Goal: Task Accomplishment & Management: Use online tool/utility

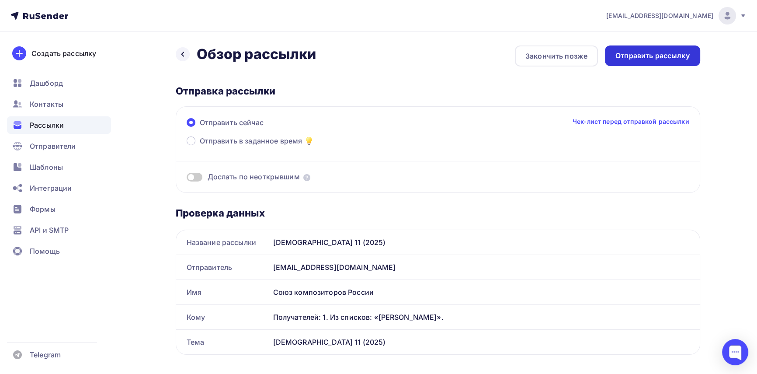
click at [645, 57] on div "Отправить рассылку" at bounding box center [652, 56] width 74 height 10
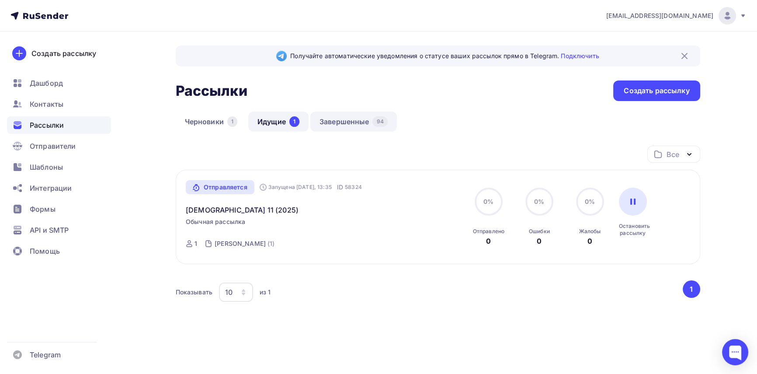
click at [344, 121] on link "Завершенные 94" at bounding box center [353, 121] width 87 height 20
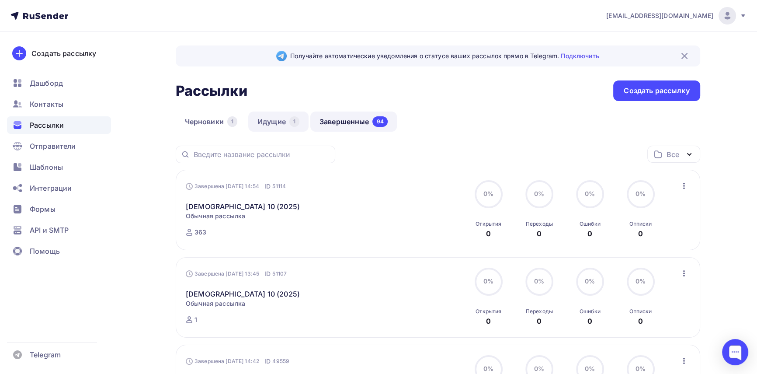
click at [264, 122] on link "Идущие 1" at bounding box center [278, 121] width 60 height 20
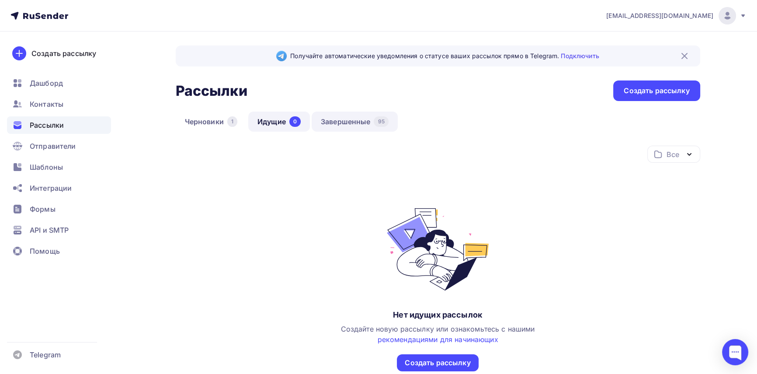
click at [349, 119] on link "Завершенные 95" at bounding box center [355, 121] width 86 height 20
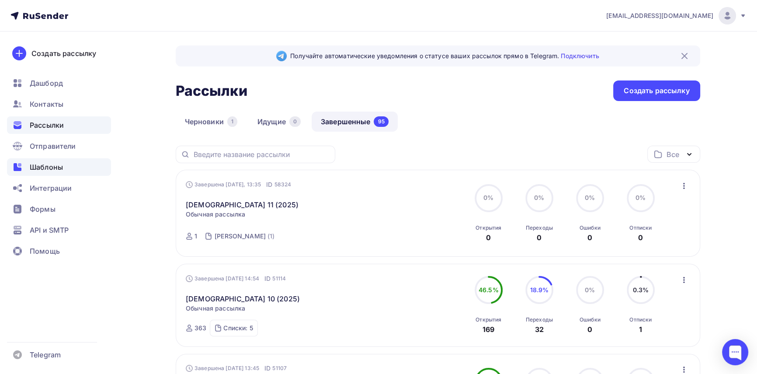
click at [52, 167] on span "Шаблоны" at bounding box center [46, 167] width 33 height 10
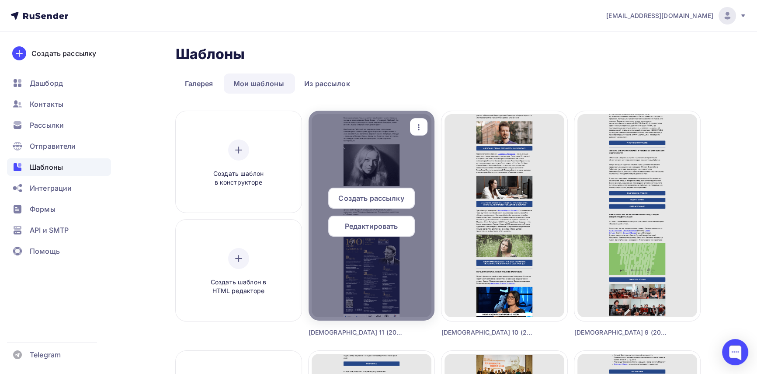
click at [388, 222] on span "Редактировать" at bounding box center [371, 226] width 53 height 10
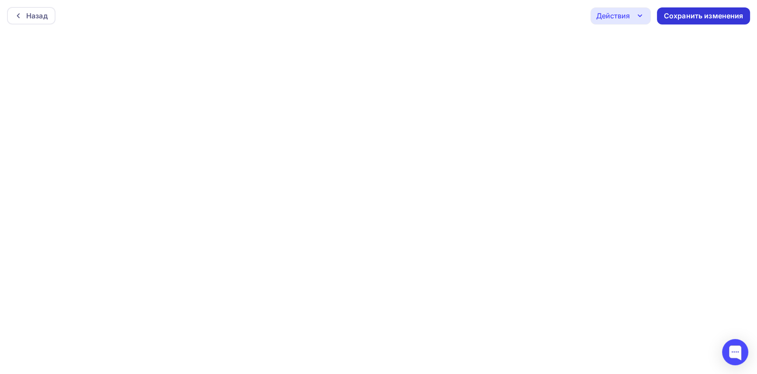
click at [687, 11] on div "Сохранить изменения" at bounding box center [704, 16] width 80 height 10
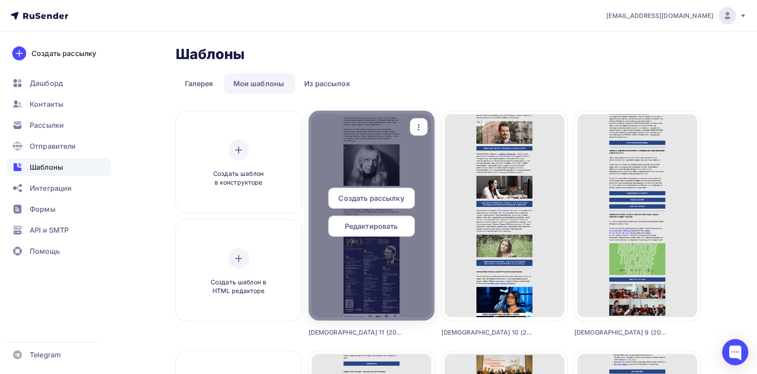
click at [388, 226] on span "Редактировать" at bounding box center [371, 226] width 53 height 10
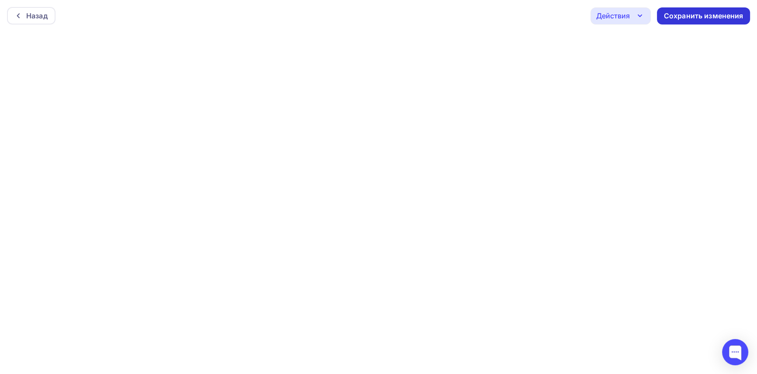
click at [689, 15] on div "Сохранить изменения" at bounding box center [704, 16] width 80 height 10
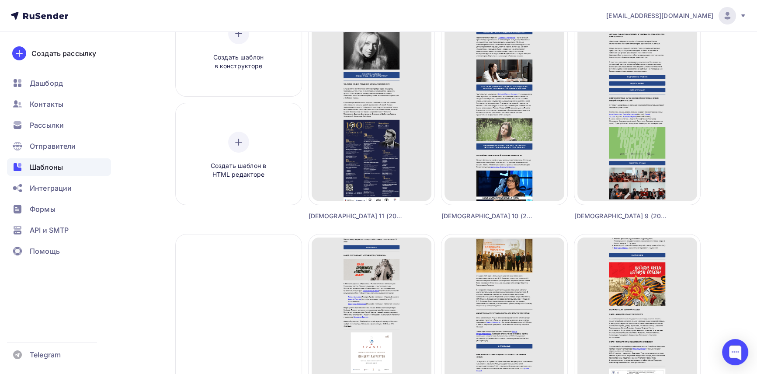
scroll to position [119, 0]
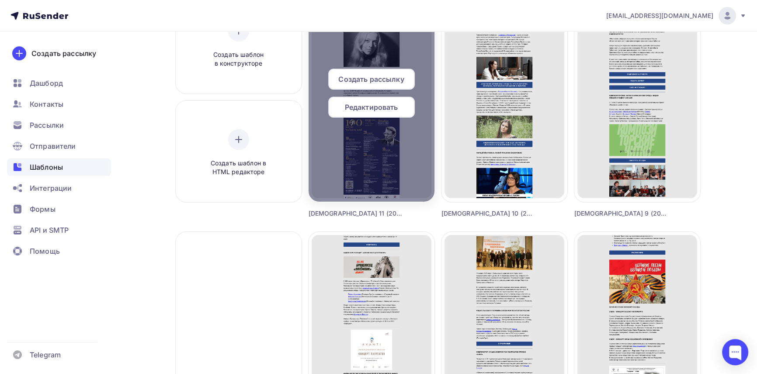
click at [384, 80] on span "Создать рассылку" at bounding box center [371, 79] width 66 height 10
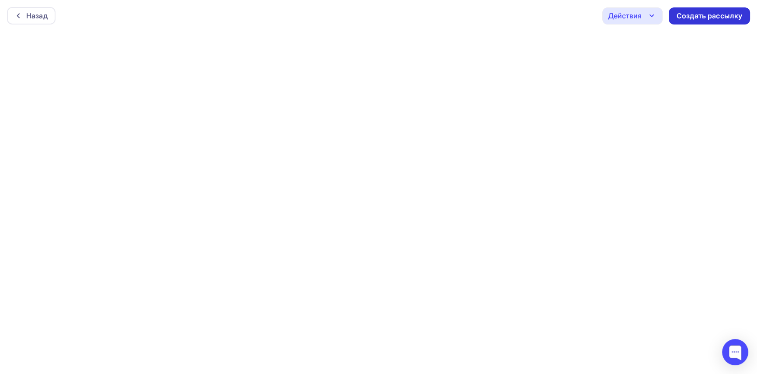
click at [693, 17] on div "Создать рассылку" at bounding box center [710, 16] width 66 height 10
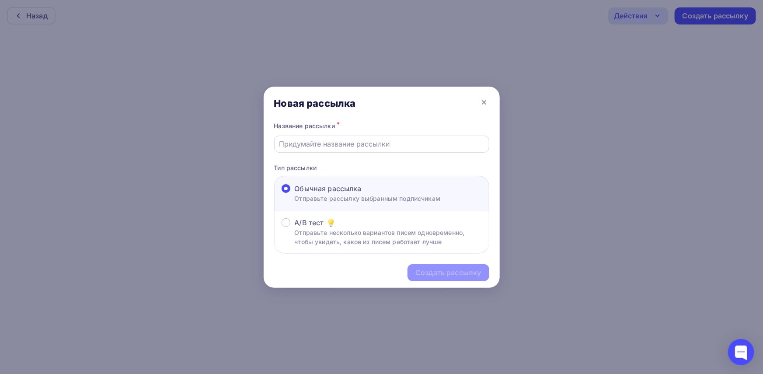
click at [392, 146] on input "text" at bounding box center [381, 144] width 205 height 10
type input "[DEMOGRAPHIC_DATA] 11 (2025)"
click at [441, 271] on div "Создать рассылку" at bounding box center [448, 272] width 66 height 10
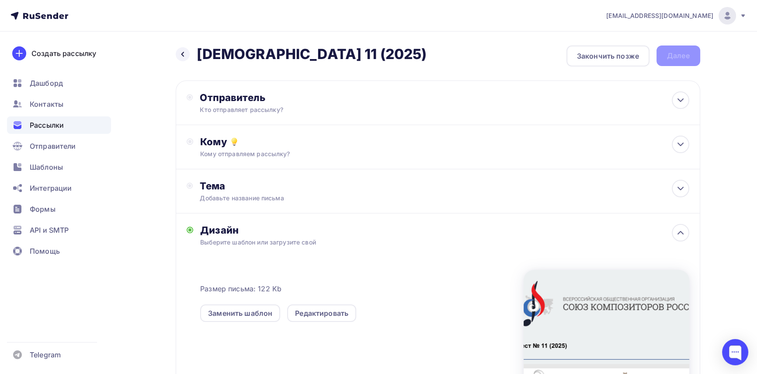
drag, startPoint x: 345, startPoint y: 57, endPoint x: 200, endPoint y: 55, distance: 144.7
click at [200, 55] on div "Назад Дайджест 11 (2025) Дайджест 11 (2025) Закончить позже Далее" at bounding box center [438, 55] width 524 height 21
copy h2 "[DEMOGRAPHIC_DATA] 11 (2025)"
click at [246, 115] on div "Отправитель Кто отправляет рассылку? Email * [EMAIL_ADDRESS][DOMAIN_NAME] [EMAI…" at bounding box center [438, 102] width 524 height 45
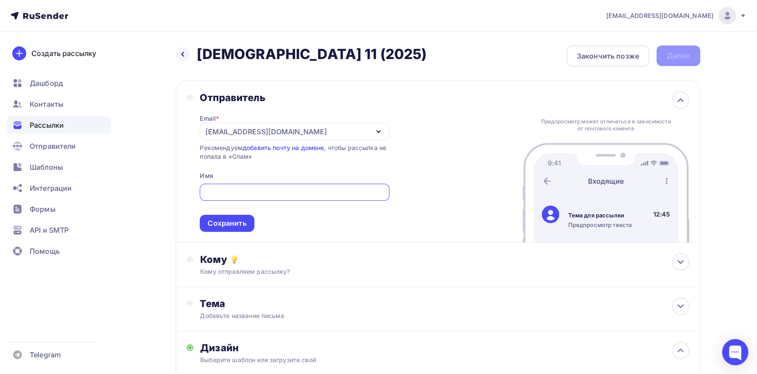
click at [363, 97] on div "Отправитель" at bounding box center [294, 97] width 189 height 12
click at [375, 129] on icon "button" at bounding box center [378, 131] width 10 height 10
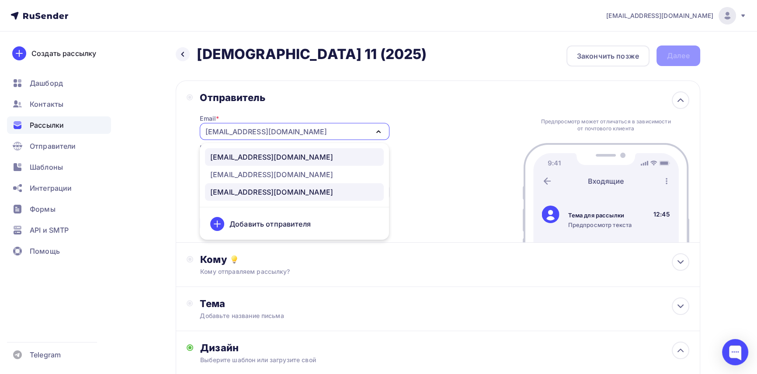
click at [295, 156] on div "[EMAIL_ADDRESS][DOMAIN_NAME]" at bounding box center [294, 157] width 168 height 10
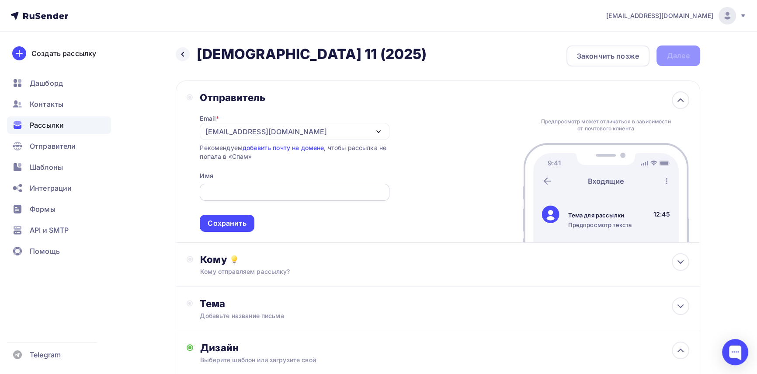
click at [235, 188] on input "text" at bounding box center [294, 192] width 179 height 10
type input "Союз композиторов России"
click at [236, 221] on div "Сохранить" at bounding box center [227, 223] width 38 height 10
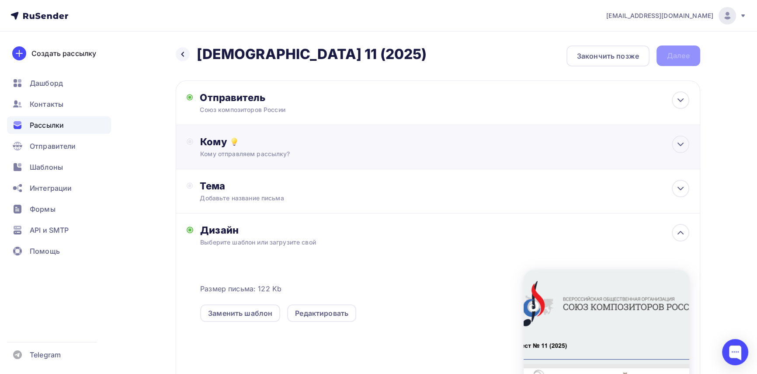
click at [248, 150] on div "Кому отправляем рассылку?" at bounding box center [420, 153] width 440 height 9
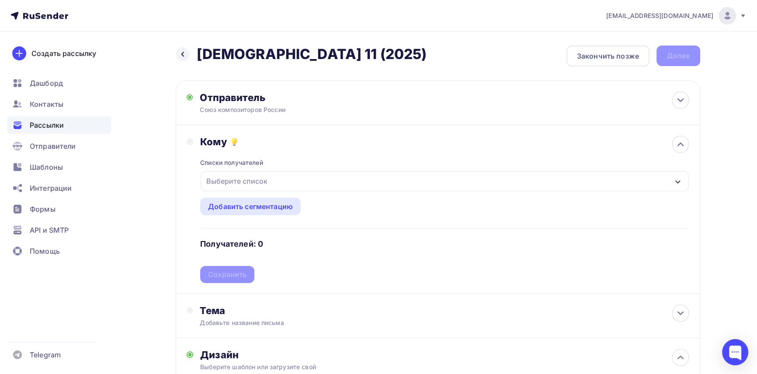
click at [250, 181] on div "Выберите список" at bounding box center [237, 181] width 68 height 16
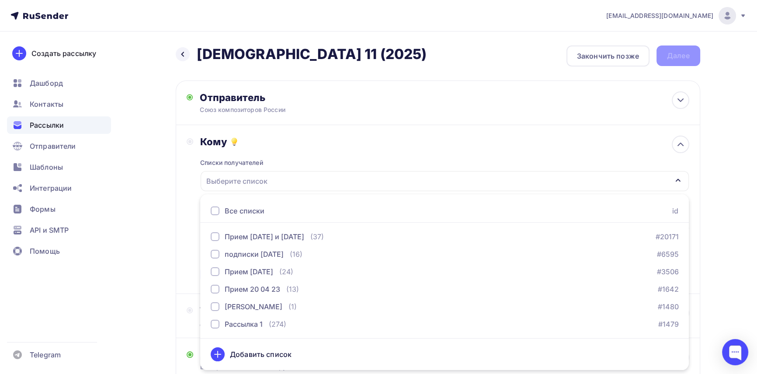
click at [213, 212] on div at bounding box center [215, 210] width 9 height 9
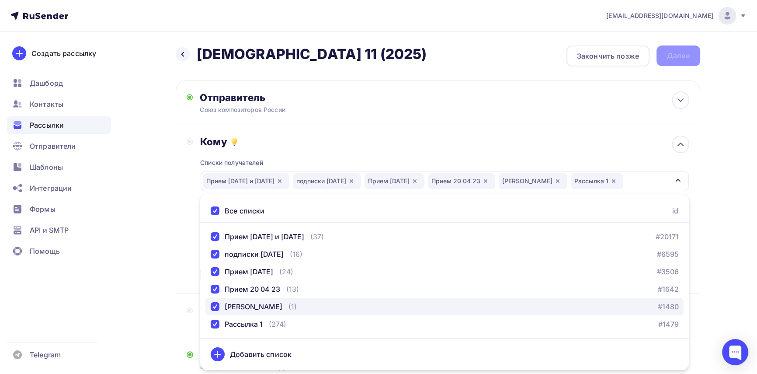
click at [233, 309] on div "[PERSON_NAME]" at bounding box center [254, 306] width 58 height 10
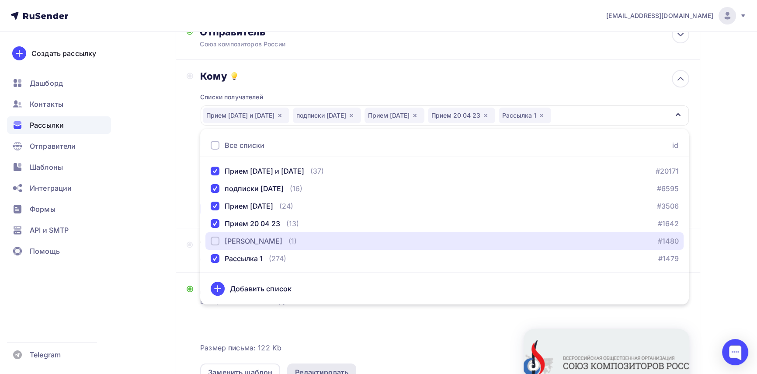
scroll to position [119, 0]
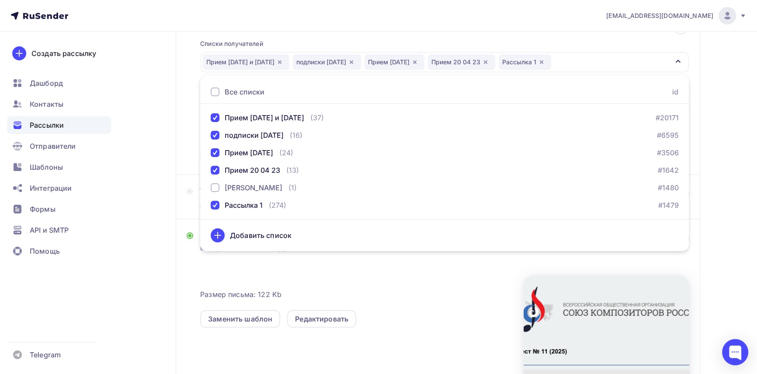
click at [354, 289] on div "Размер письма: 122 Kb Заменить шаблон Редактировать" at bounding box center [361, 296] width 323 height 61
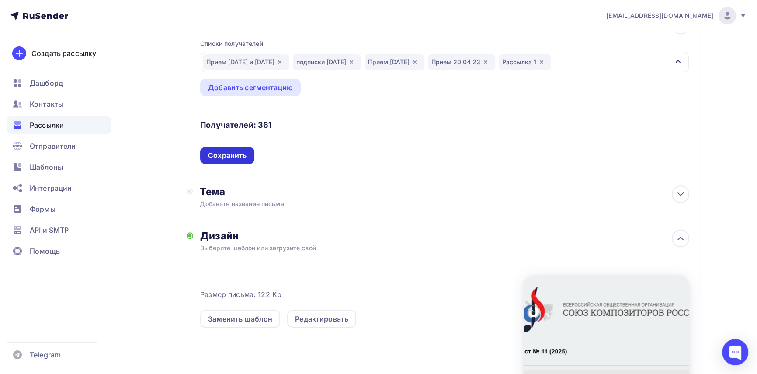
click at [236, 150] on div "Сохранить" at bounding box center [227, 155] width 38 height 10
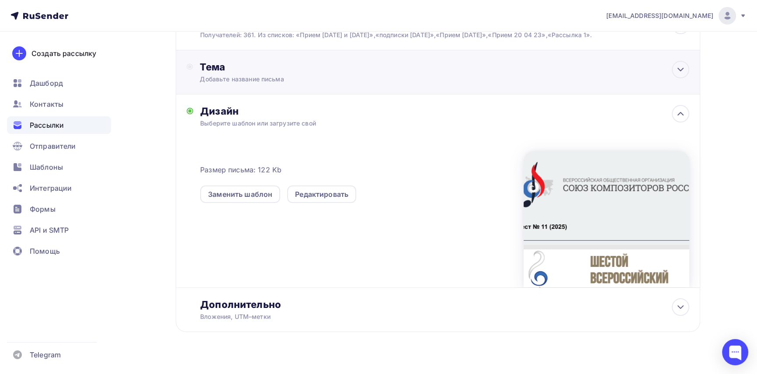
click at [241, 83] on div "Добавьте название письма" at bounding box center [278, 79] width 156 height 9
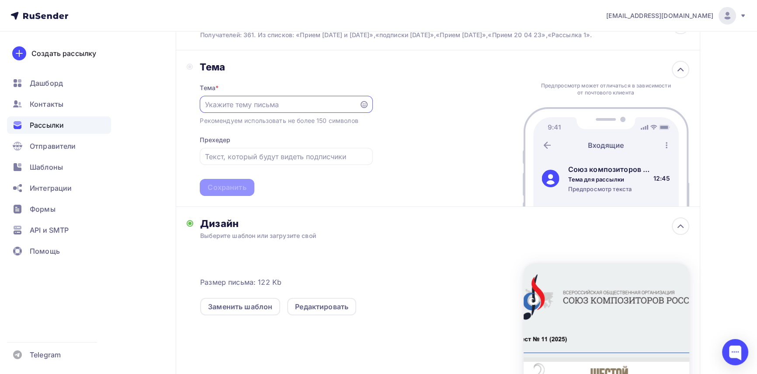
scroll to position [0, 0]
paste input "[DEMOGRAPHIC_DATA] 11 (2025)"
type input "[DEMOGRAPHIC_DATA] 11 (2025)"
click at [234, 192] on div "Сохранить" at bounding box center [227, 187] width 38 height 10
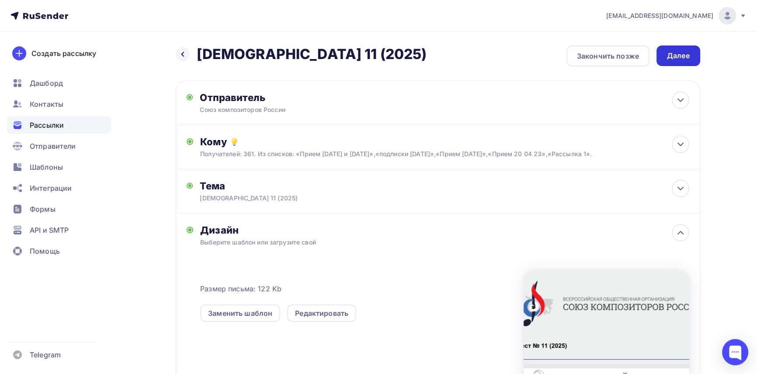
click at [678, 55] on div "Далее" at bounding box center [678, 56] width 23 height 10
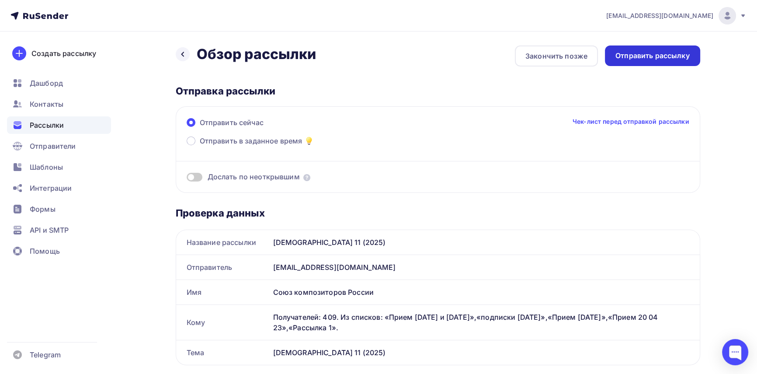
click at [678, 57] on div "Отправить рассылку" at bounding box center [652, 56] width 74 height 10
